Goal: Task Accomplishment & Management: Use online tool/utility

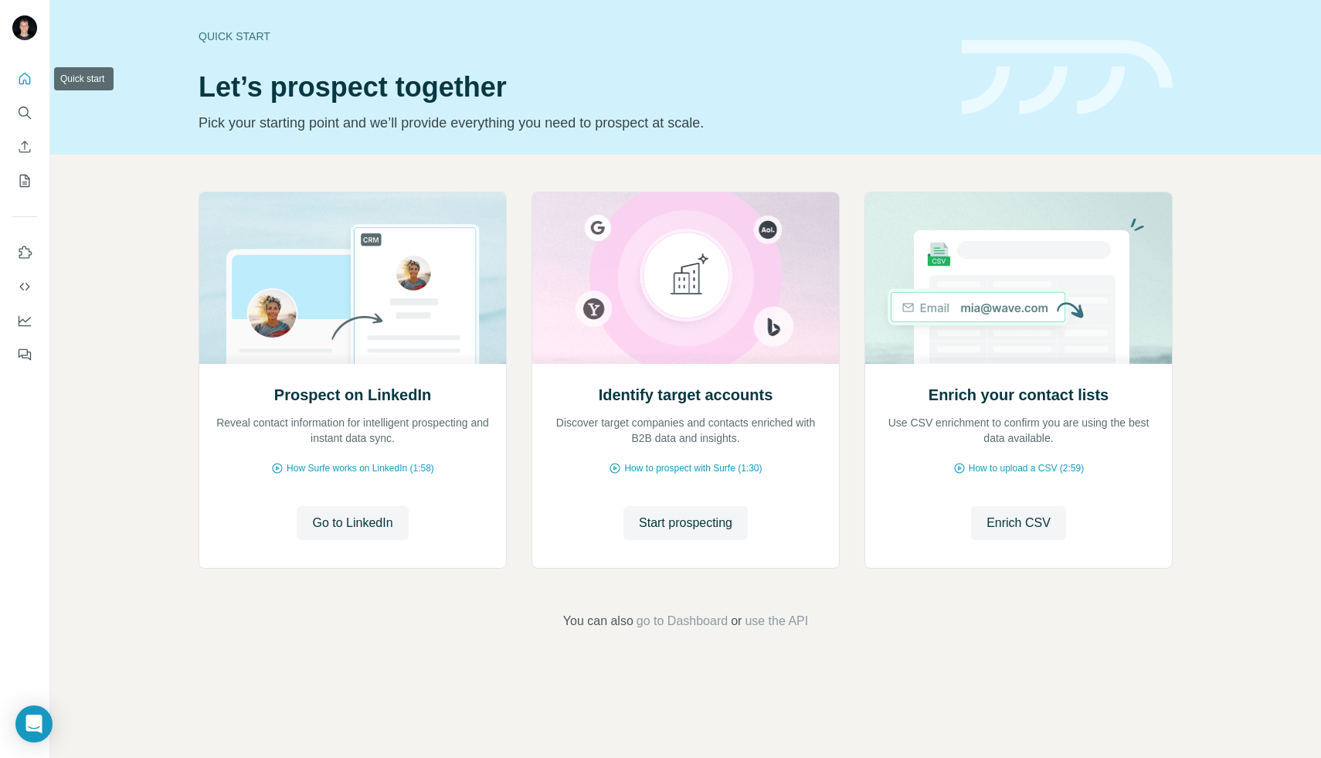
click at [29, 78] on icon "Quick start" at bounding box center [24, 78] width 15 height 15
click at [25, 110] on icon "Search" at bounding box center [24, 112] width 15 height 15
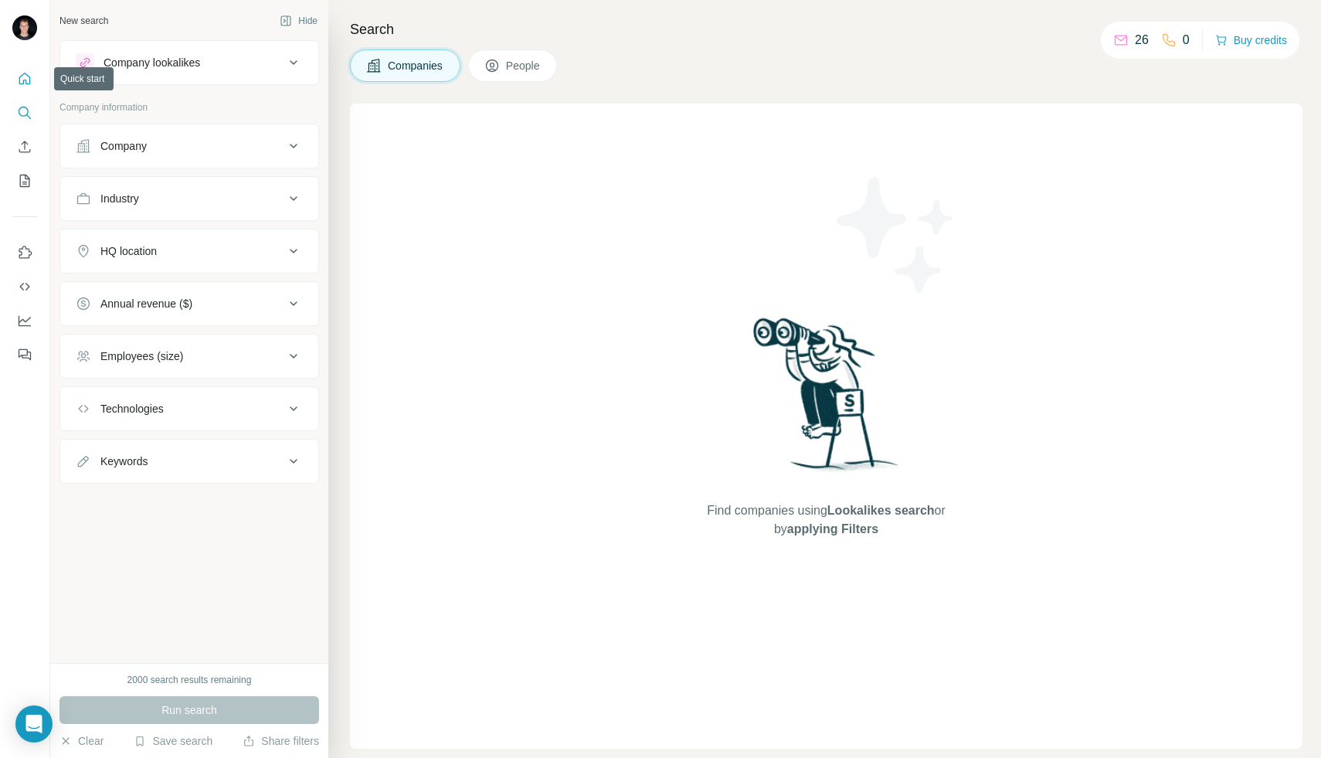
click at [22, 76] on icon "Quick start" at bounding box center [24, 78] width 15 height 15
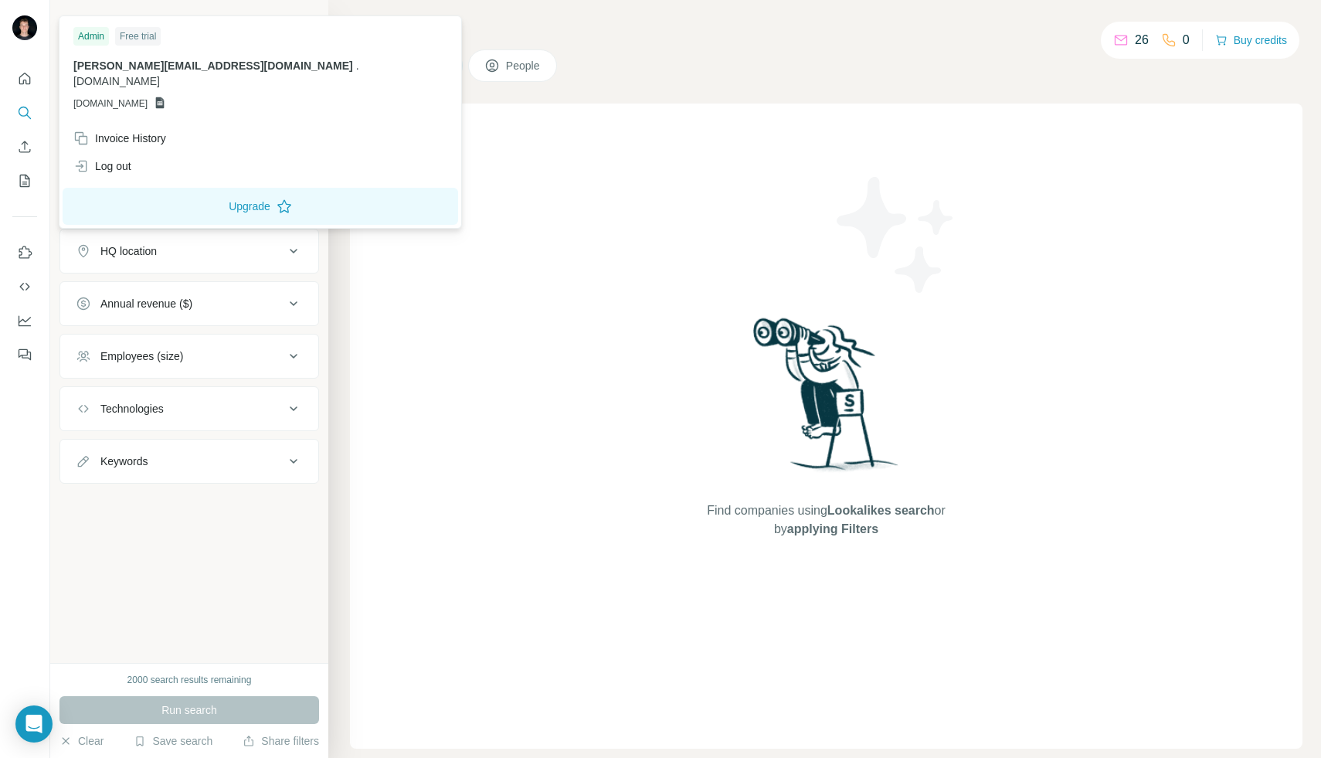
click at [21, 25] on img at bounding box center [24, 27] width 25 height 25
click at [105, 158] on div "Log out" at bounding box center [102, 165] width 58 height 15
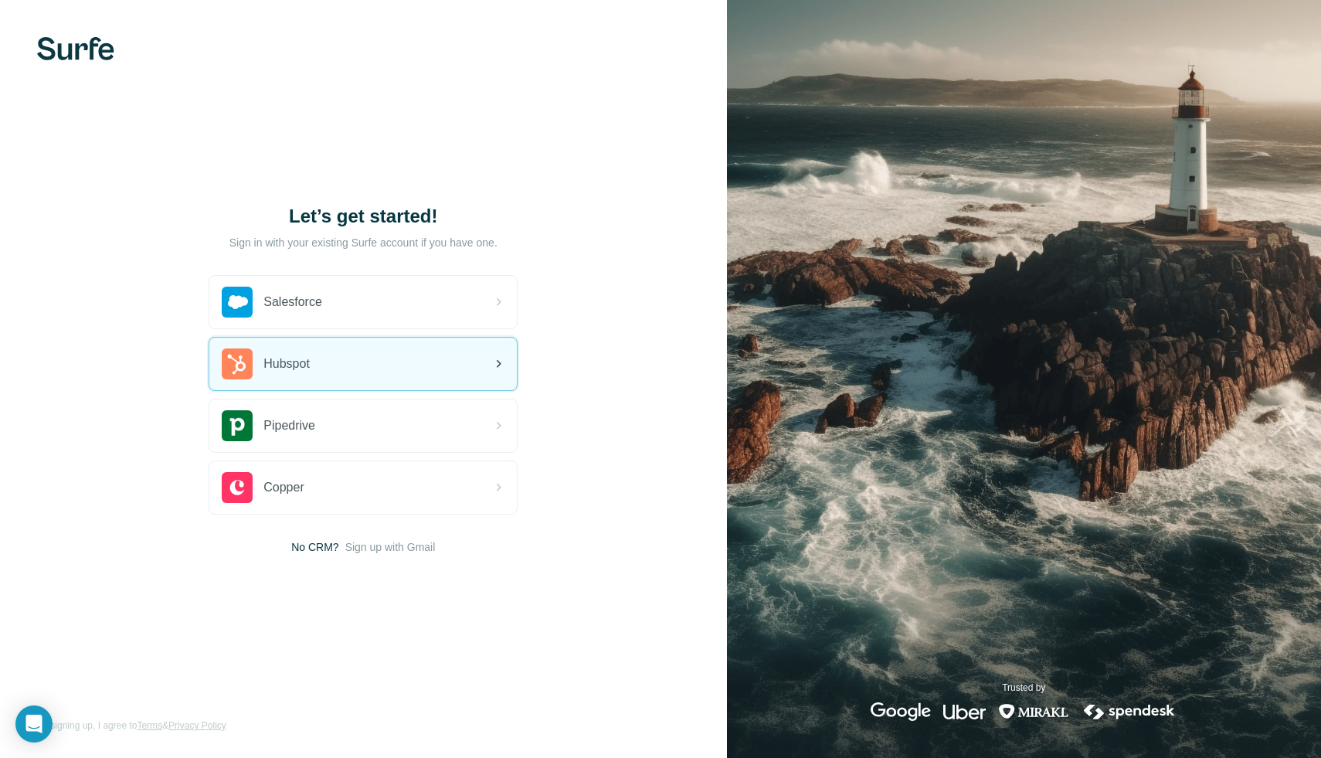
click at [336, 368] on div "Hubspot" at bounding box center [363, 364] width 308 height 53
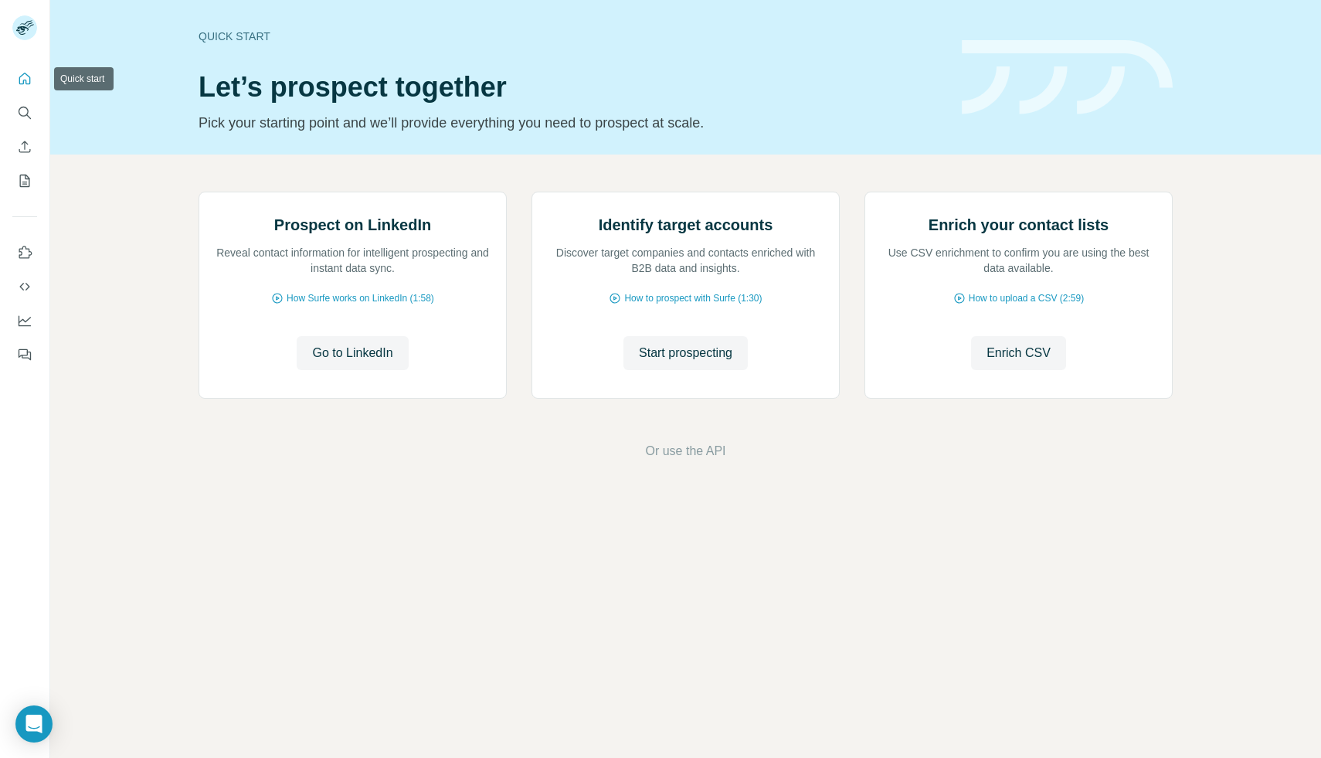
click at [29, 83] on icon "Quick start" at bounding box center [24, 78] width 15 height 15
click at [21, 119] on icon "Search" at bounding box center [24, 112] width 15 height 15
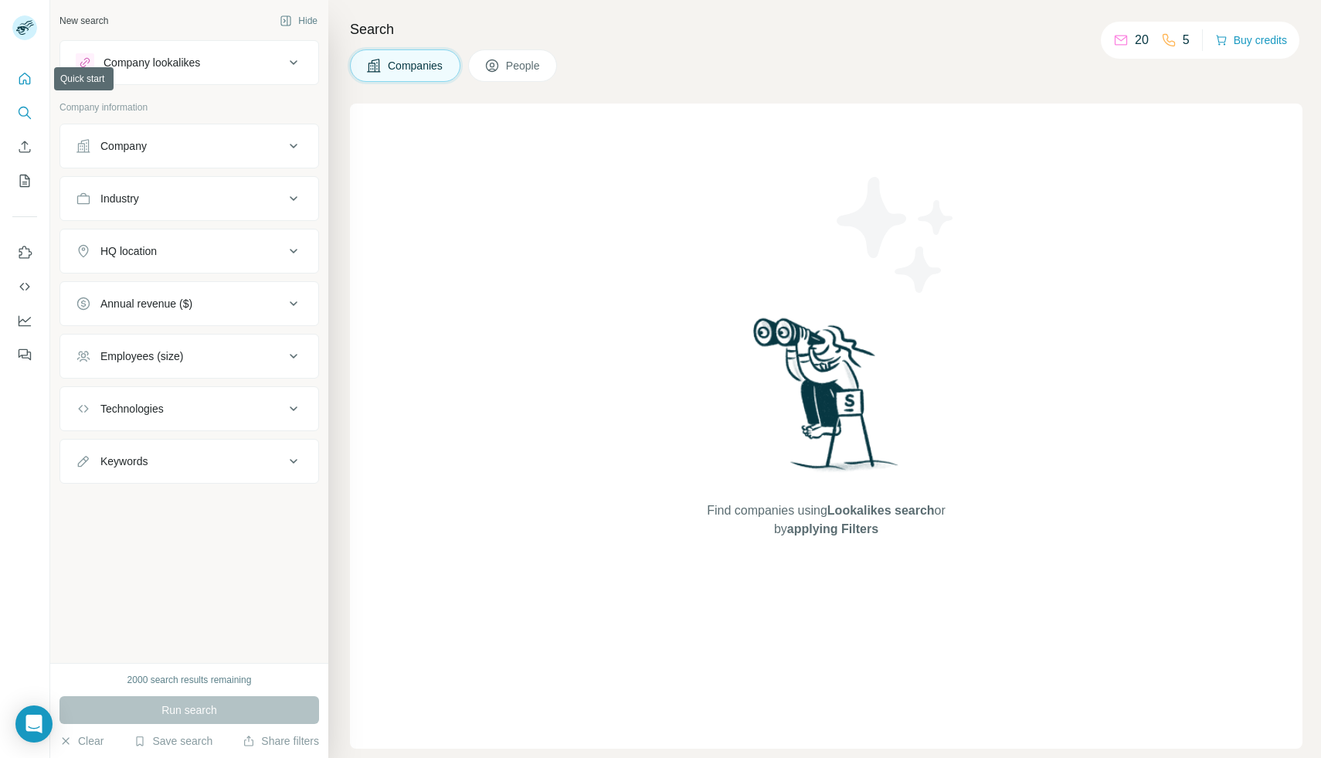
click at [22, 80] on icon "Quick start" at bounding box center [24, 78] width 15 height 15
